Goal: Information Seeking & Learning: Learn about a topic

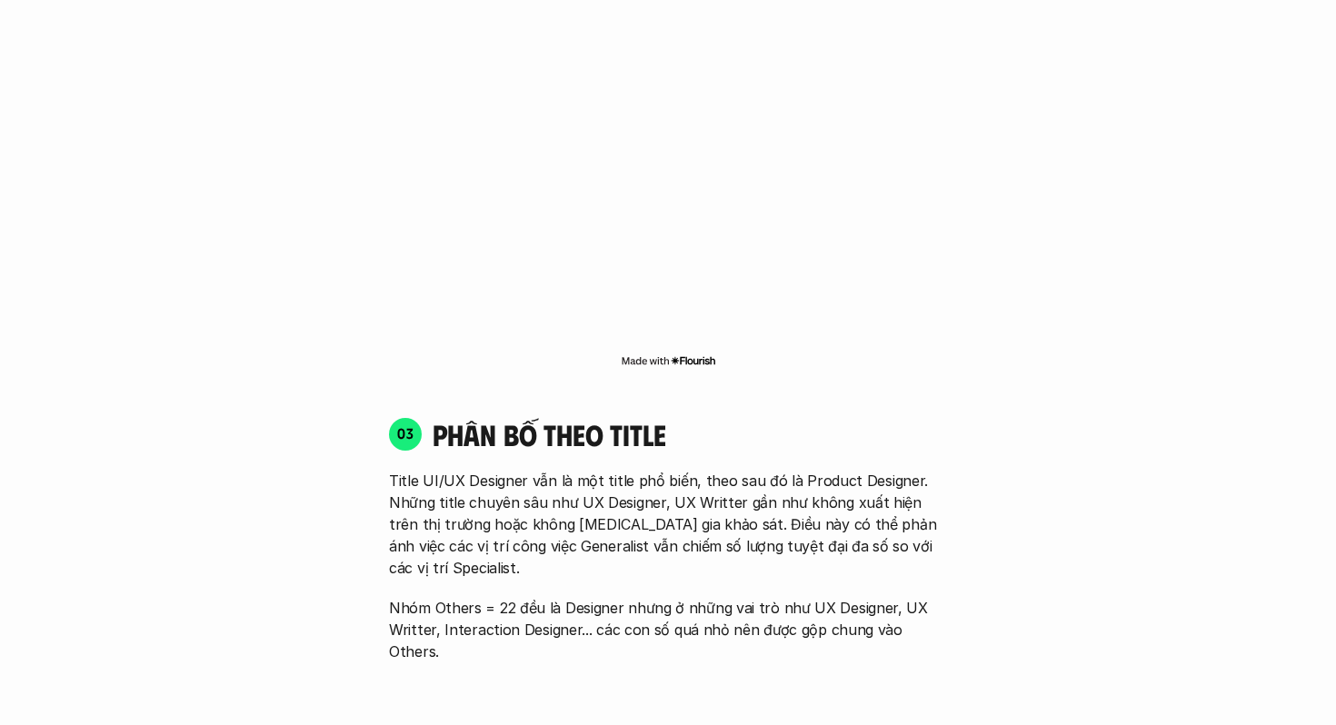
scroll to position [2306, 0]
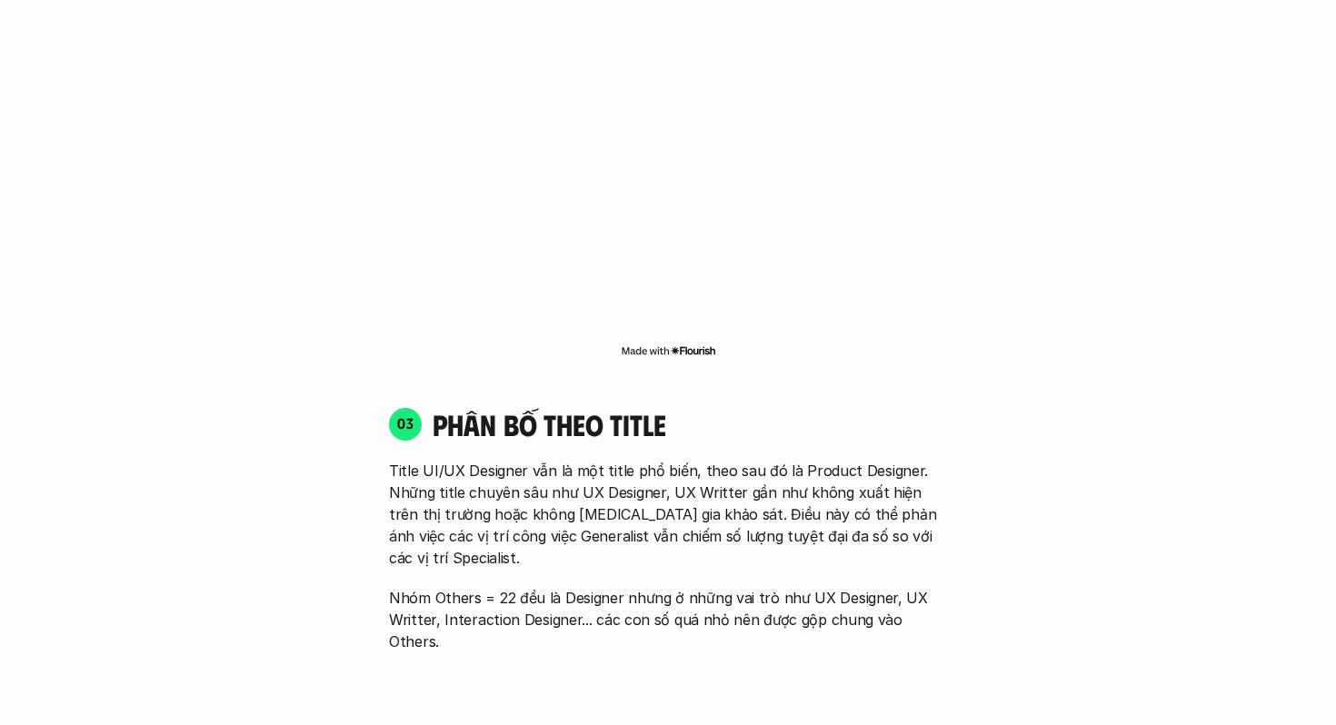
click at [692, 343] on img at bounding box center [668, 350] width 95 height 15
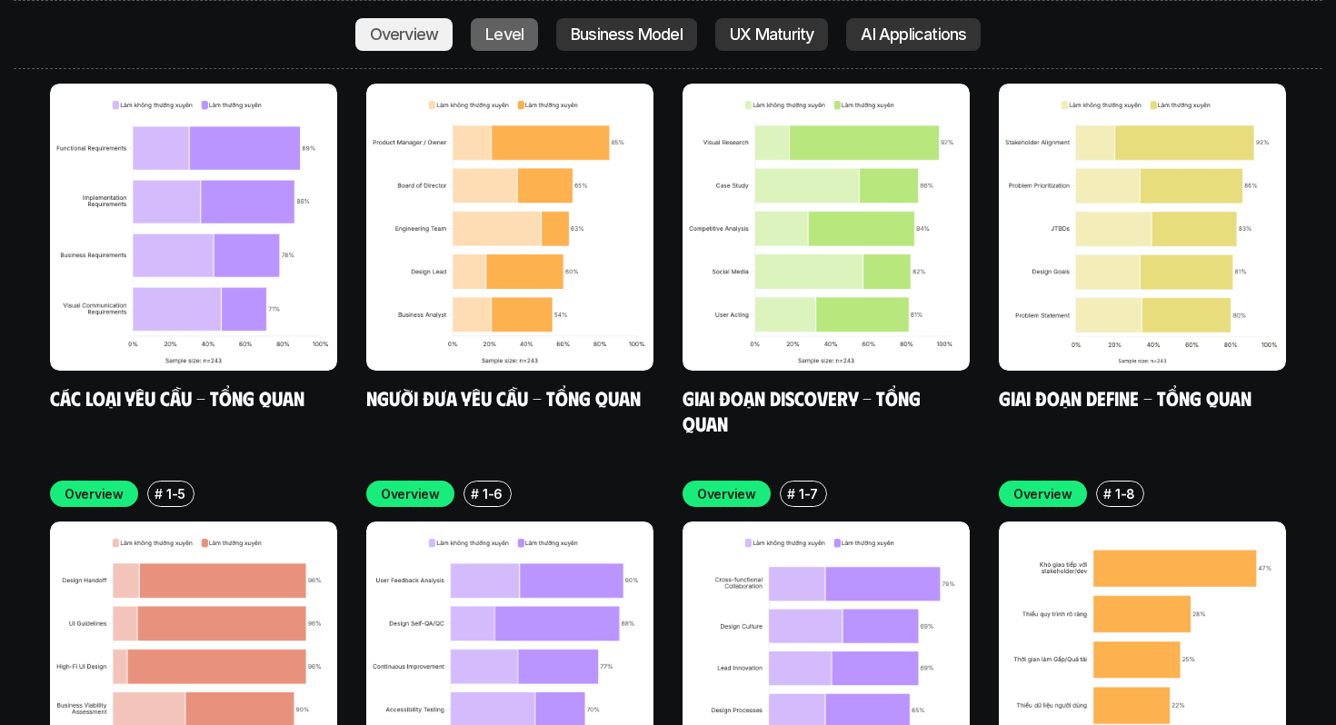
scroll to position [5273, 0]
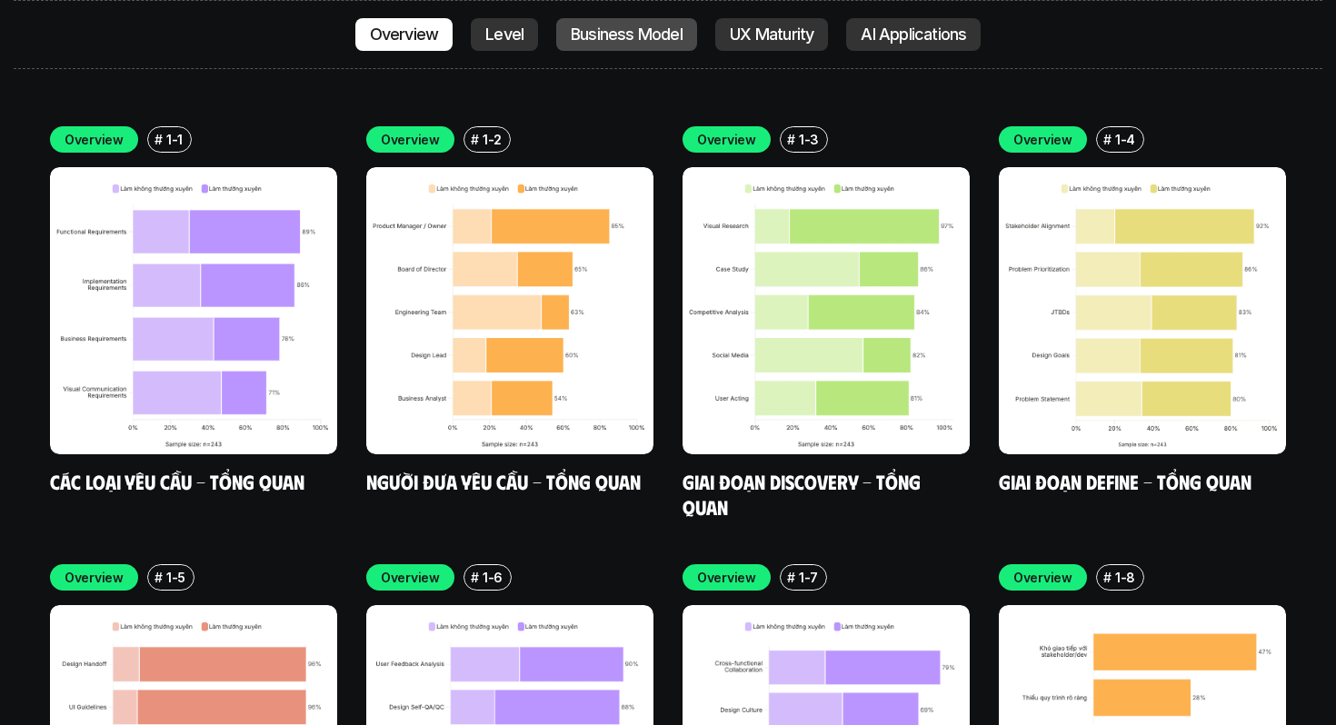
click at [642, 32] on p "Business Model" at bounding box center [627, 34] width 112 height 18
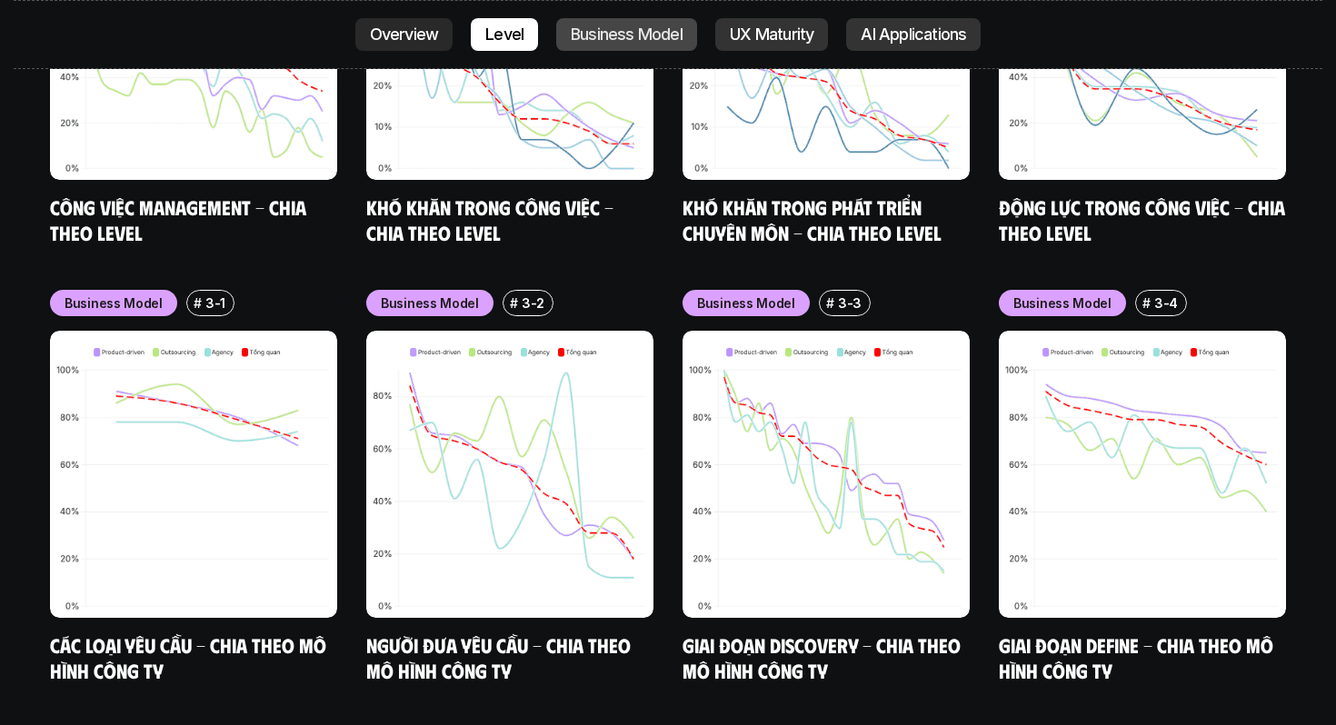
scroll to position [7420, 0]
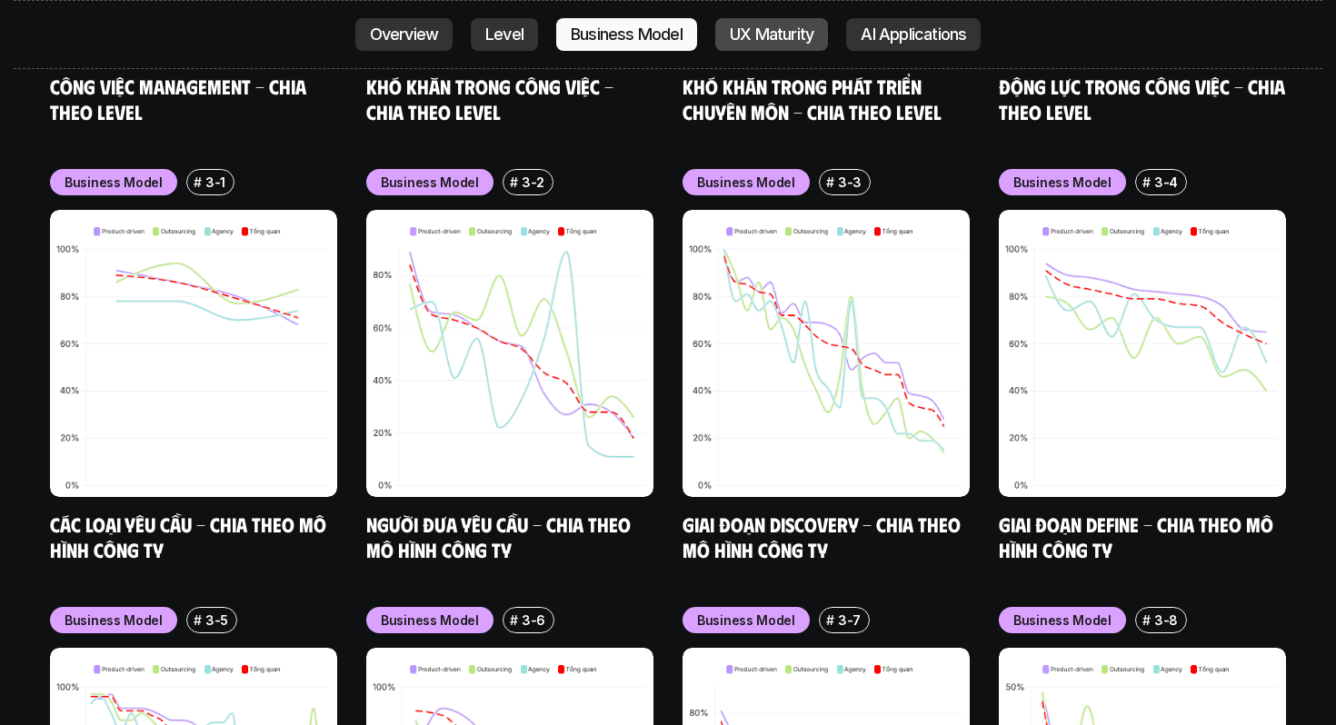
click at [784, 37] on p "UX Maturity" at bounding box center [772, 34] width 84 height 18
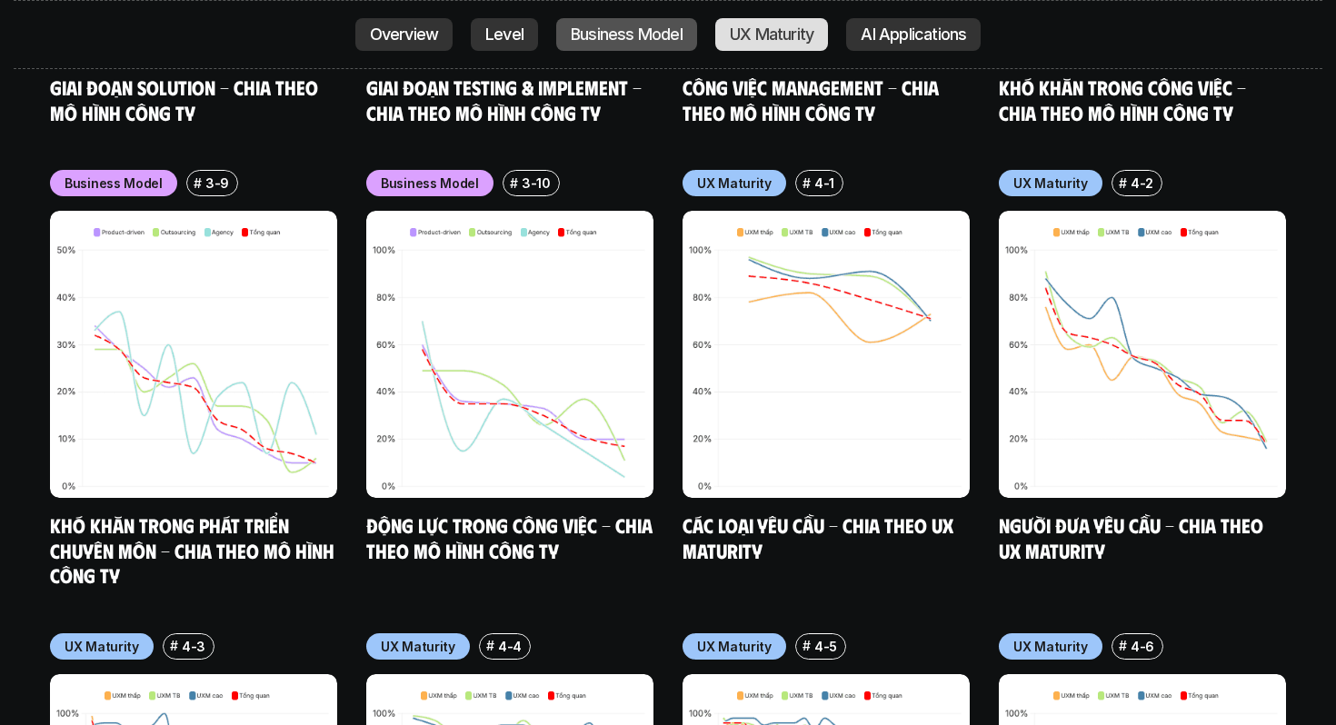
scroll to position [8296, 0]
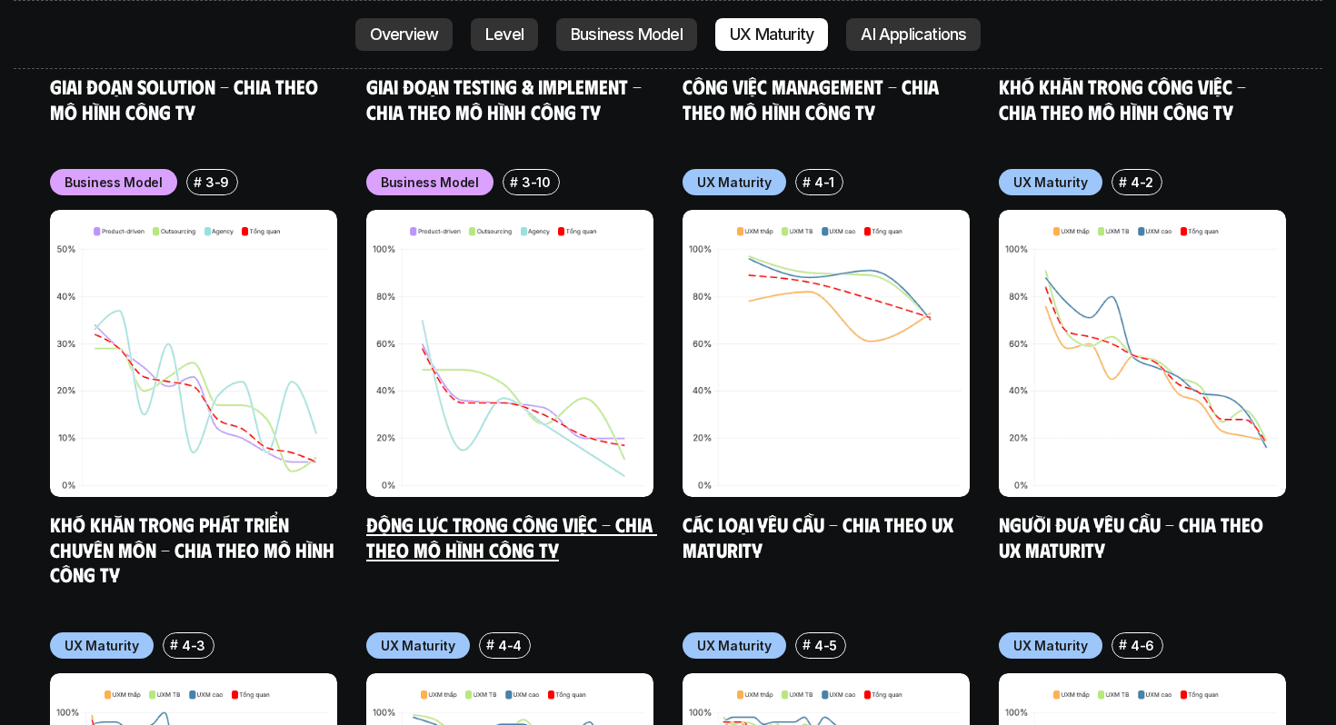
click at [483, 512] on link "Động lực trong công việc - Chia theo mô hình công ty" at bounding box center [511, 537] width 291 height 50
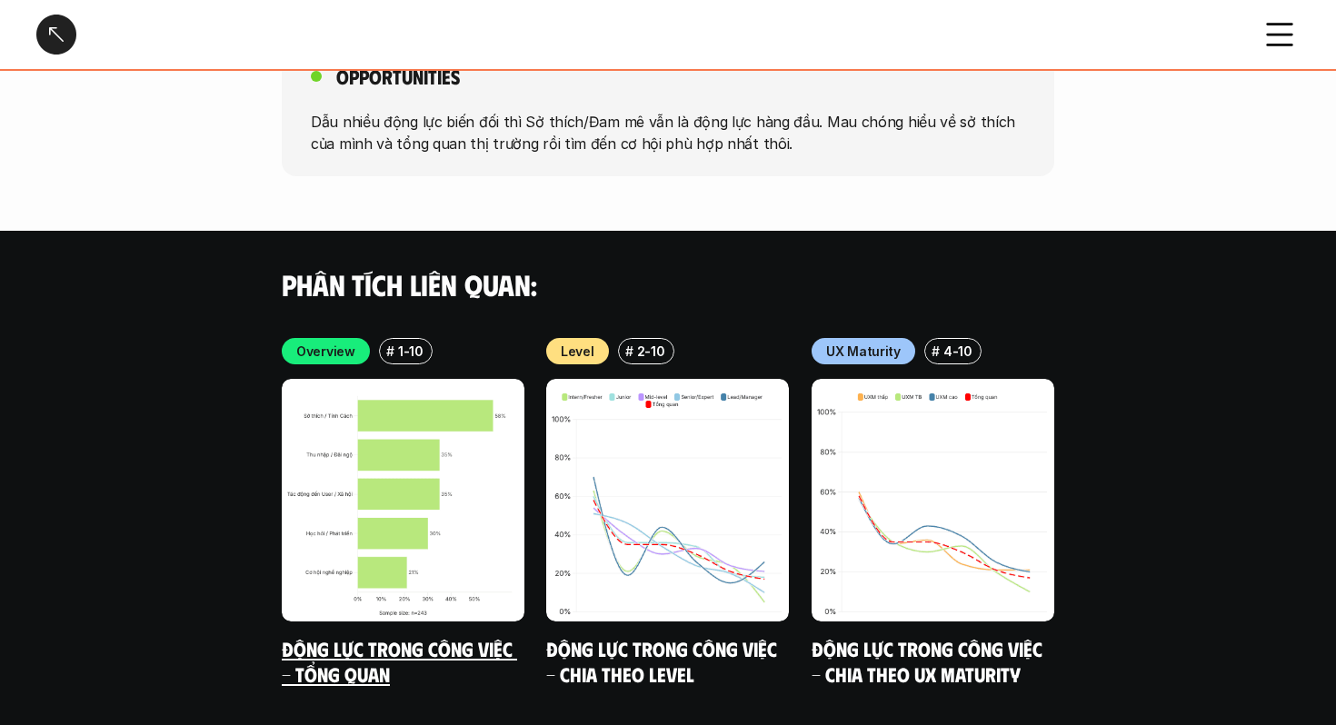
scroll to position [3175, 0]
